Goal: Register for event/course: Register for event/course

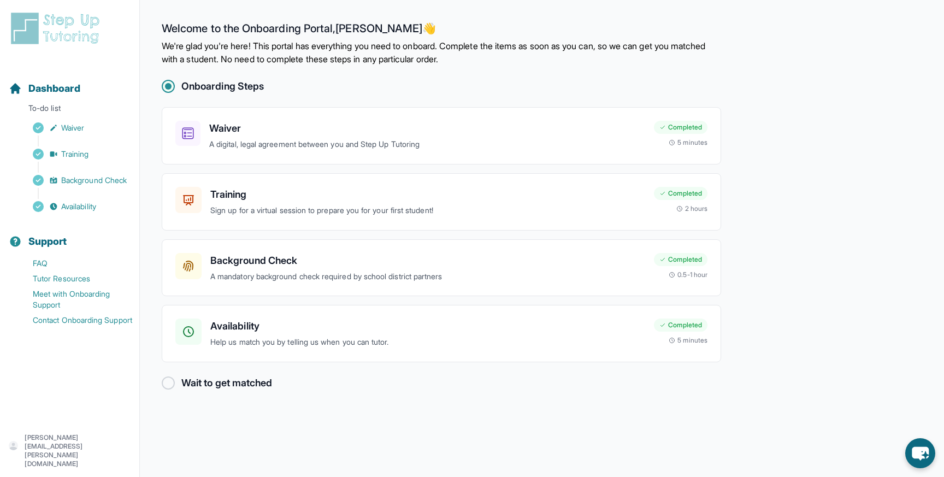
click at [256, 384] on h2 "Wait to get matched" at bounding box center [226, 382] width 91 height 15
click at [167, 380] on div at bounding box center [168, 382] width 13 height 13
click at [408, 333] on h3 "Availability" at bounding box center [427, 326] width 435 height 15
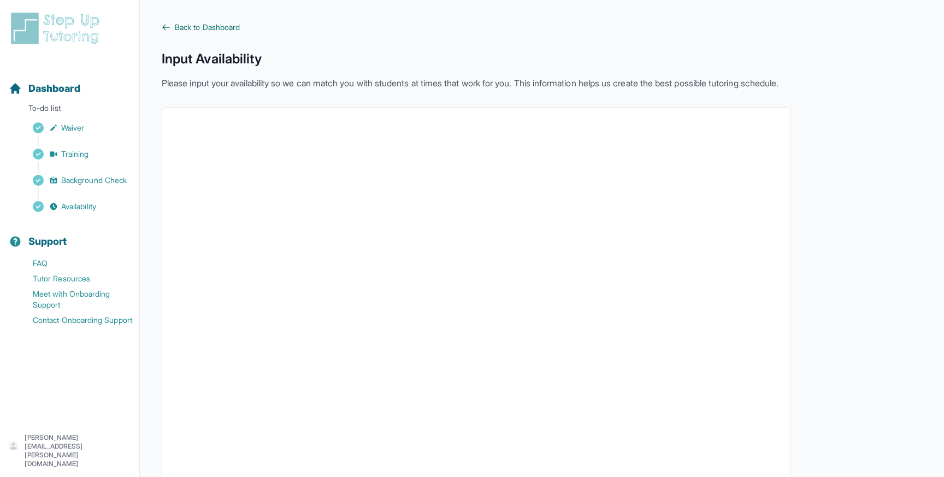
click at [197, 26] on span "Back to Dashboard" at bounding box center [207, 27] width 65 height 11
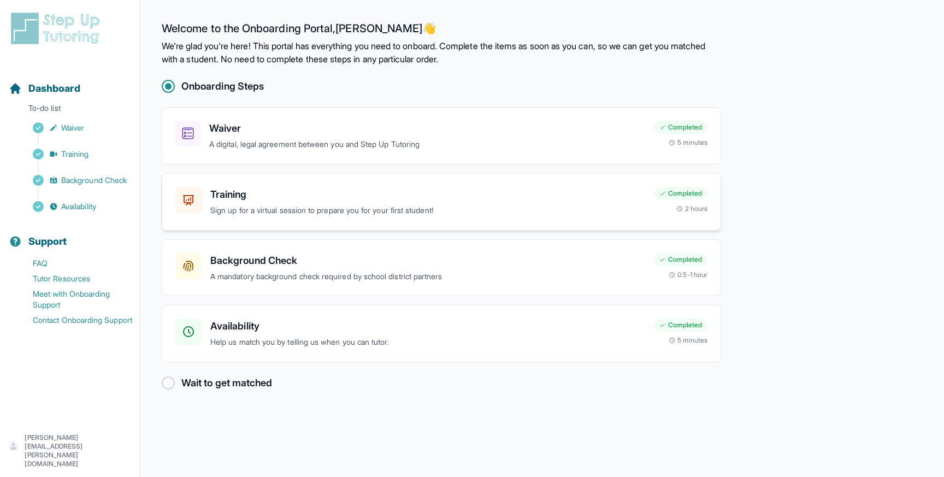
click at [461, 203] on div "Training Sign up for a virtual session to prepare you for your first student!" at bounding box center [427, 202] width 435 height 30
